Goal: Task Accomplishment & Management: Manage account settings

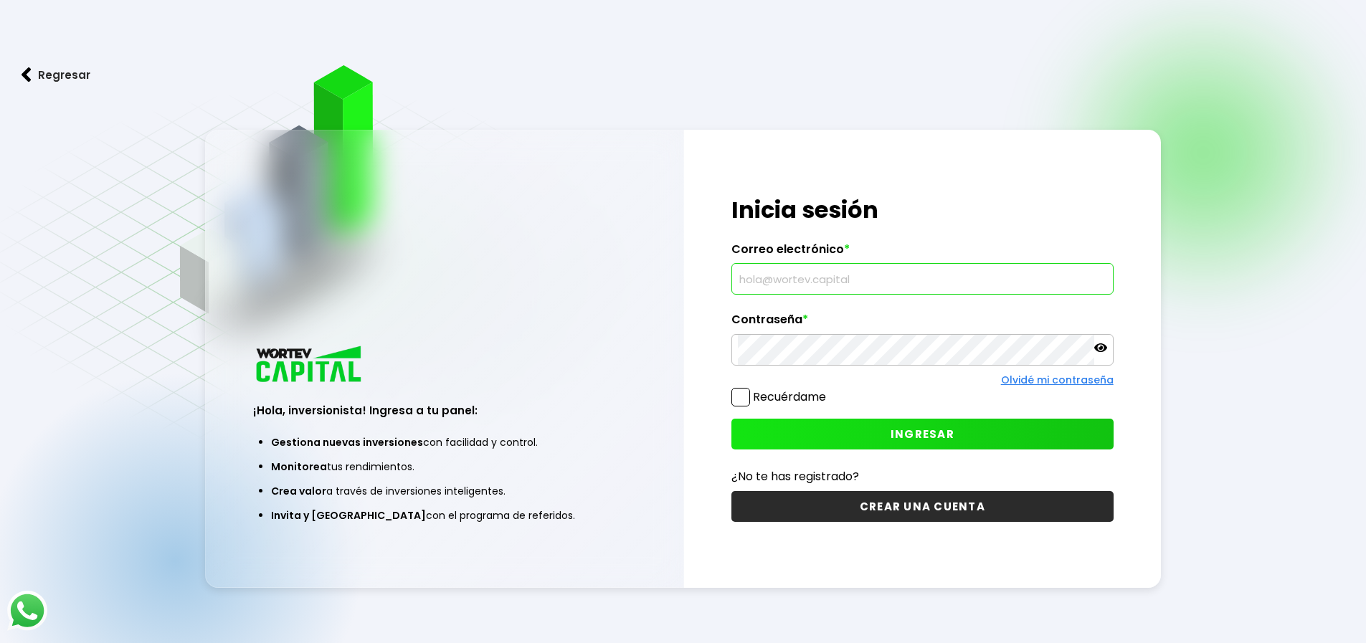
click at [913, 283] on input "text" at bounding box center [922, 279] width 369 height 30
type input "[PERSON_NAME][EMAIL_ADDRESS][PERSON_NAME][PERSON_NAME][DOMAIN_NAME]"
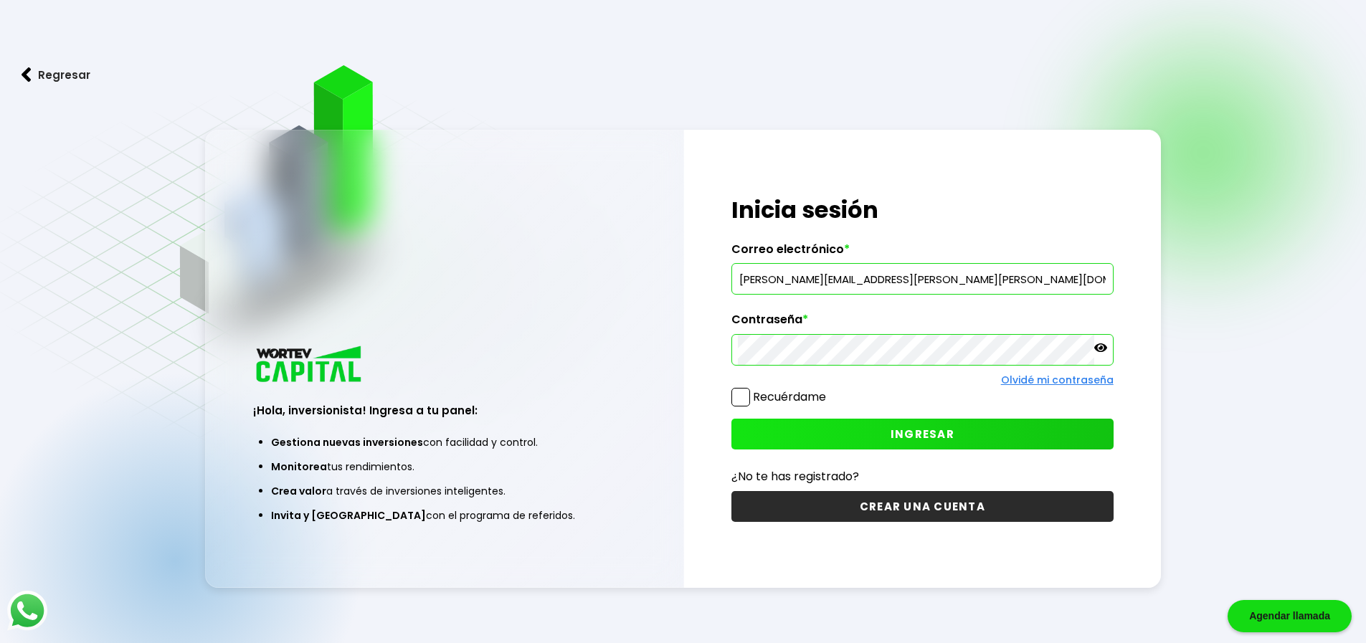
click at [911, 434] on span "INGRESAR" at bounding box center [922, 434] width 64 height 15
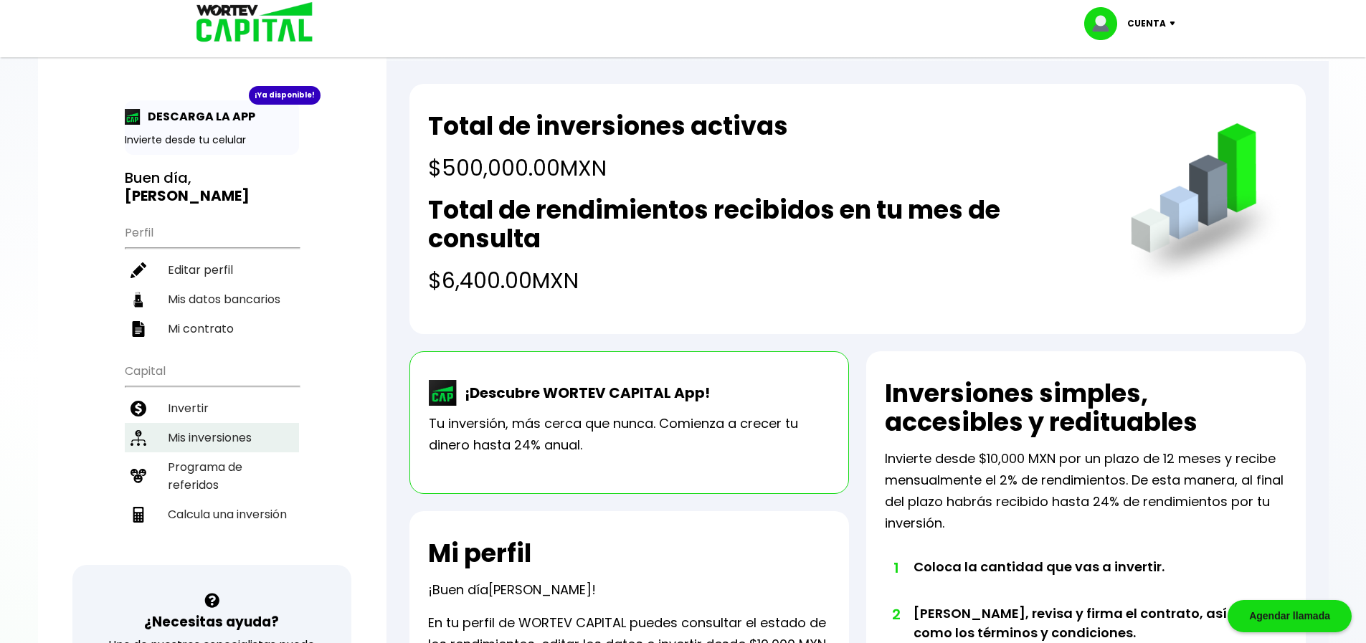
click at [203, 423] on li "Mis inversiones" at bounding box center [212, 437] width 174 height 29
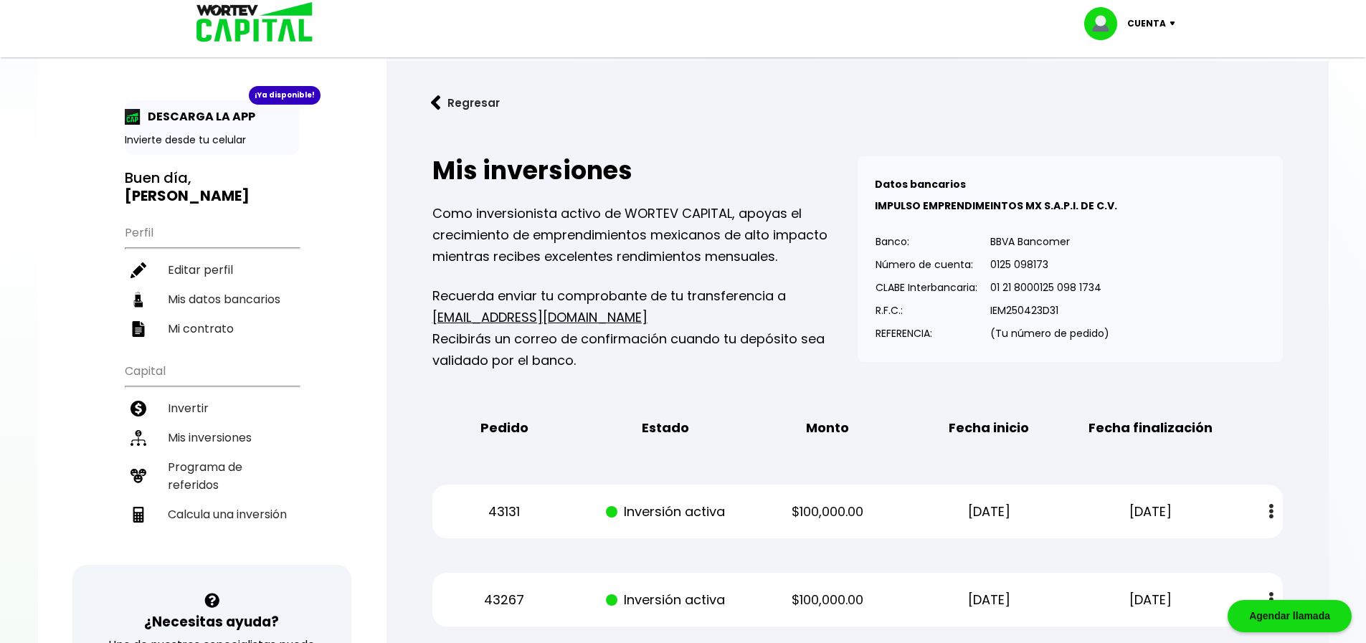
click at [1172, 26] on div "Cuenta" at bounding box center [1134, 23] width 101 height 33
click at [1154, 93] on li "Cerrar sesión" at bounding box center [1131, 95] width 115 height 29
